Goal: Task Accomplishment & Management: Manage account settings

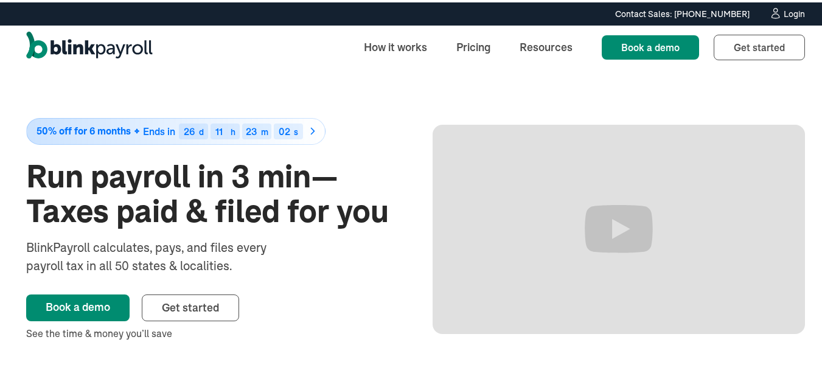
click at [784, 12] on div "Login" at bounding box center [794, 11] width 21 height 9
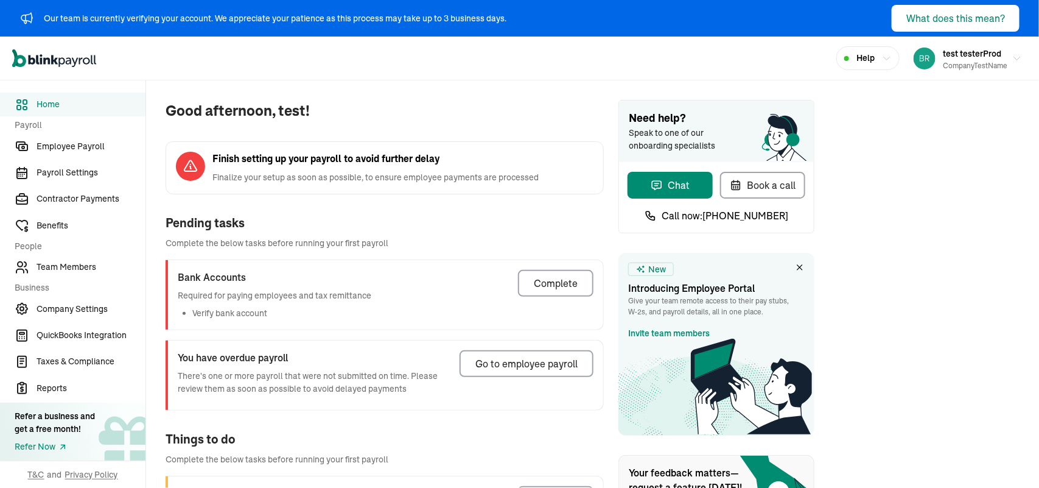
click at [960, 54] on span "test testerProd" at bounding box center [972, 53] width 58 height 11
